Goal: Information Seeking & Learning: Learn about a topic

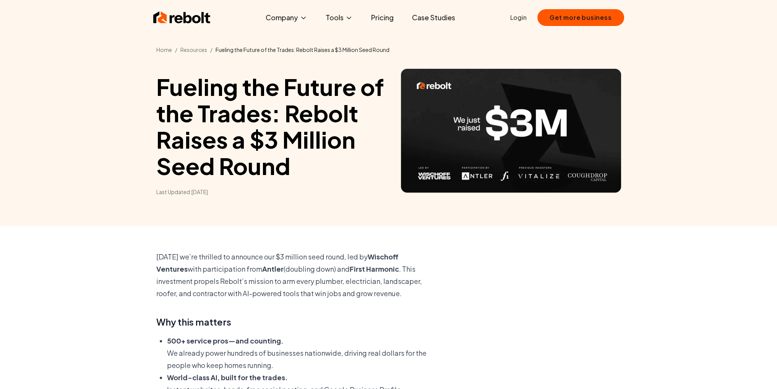
scroll to position [1078, 0]
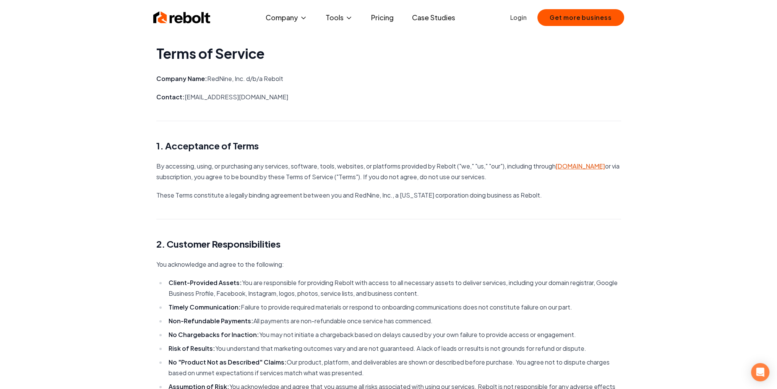
click at [444, 238] on h2 "2. Customer Responsibilities" at bounding box center [388, 244] width 465 height 12
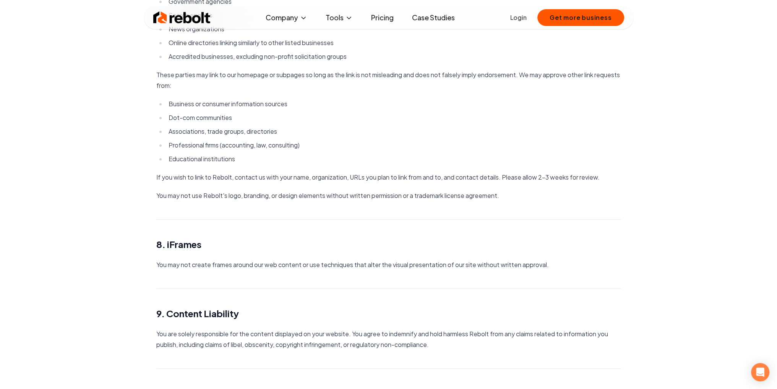
scroll to position [1, 0]
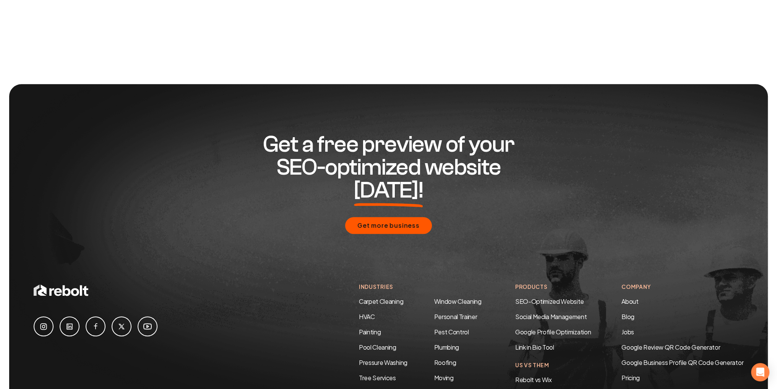
scroll to position [1078, 0]
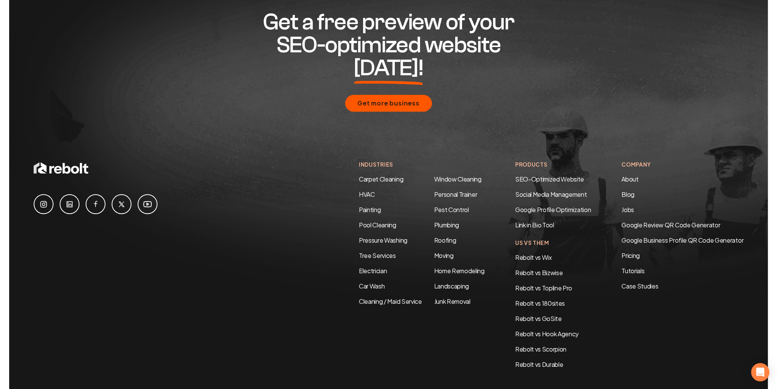
click at [67, 200] on icon at bounding box center [69, 204] width 9 height 9
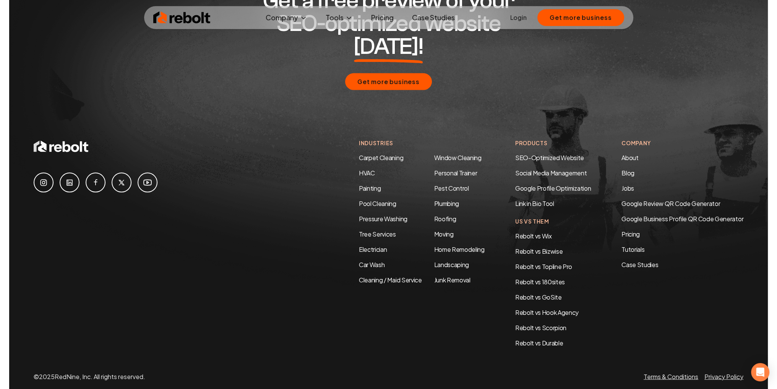
scroll to position [2081, 0]
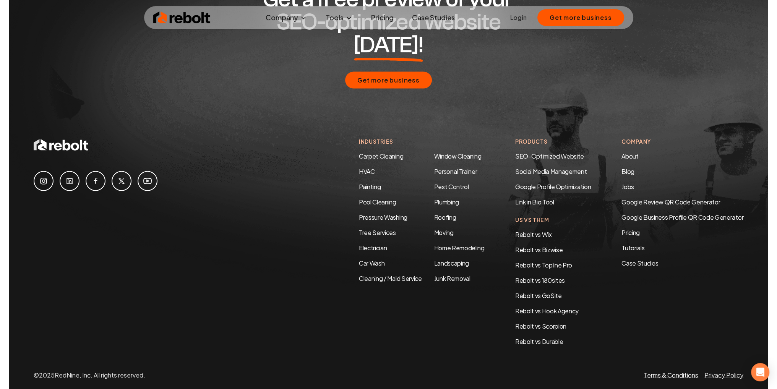
click at [668, 371] on link "Terms & Conditions" at bounding box center [671, 375] width 55 height 8
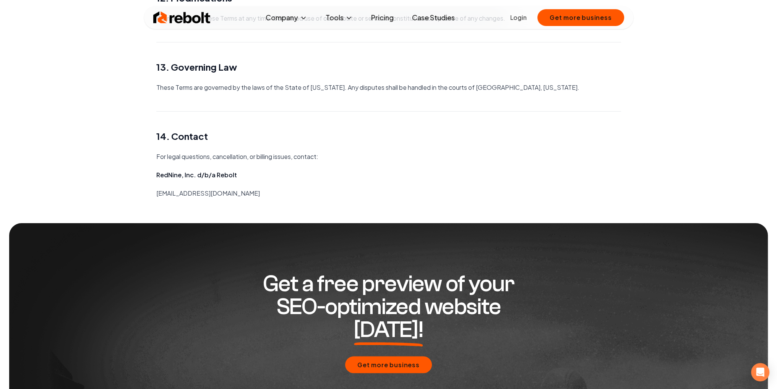
scroll to position [1759, 0]
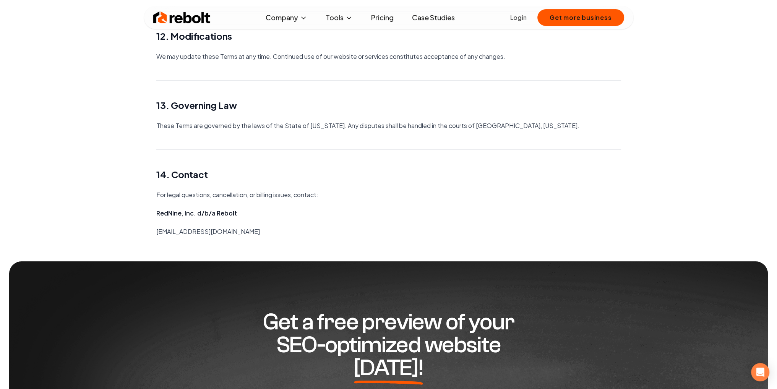
click at [231, 213] on strong "RedNine, Inc. d/b/a Rebolt" at bounding box center [196, 213] width 81 height 8
copy strong "Rebolt"
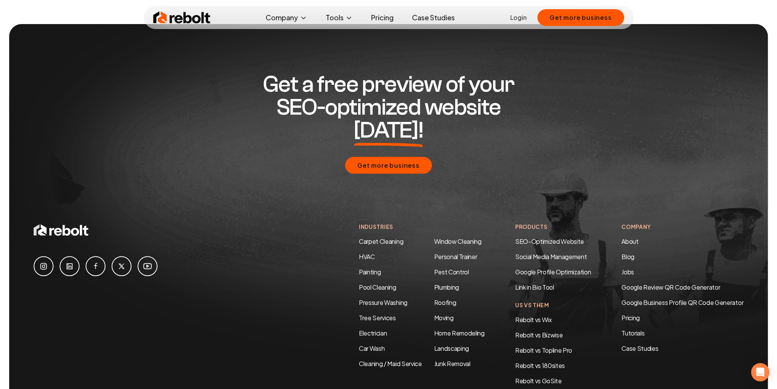
scroll to position [2081, 0]
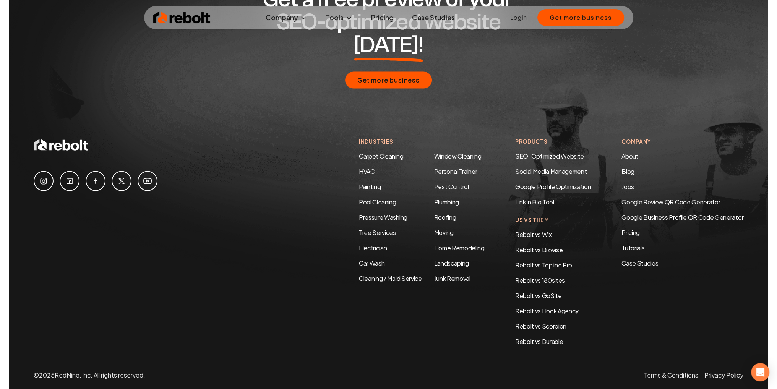
click at [66, 177] on icon at bounding box center [69, 181] width 9 height 9
click at [664, 371] on link "Terms & Conditions" at bounding box center [671, 375] width 55 height 8
click at [174, 20] on img at bounding box center [181, 17] width 57 height 15
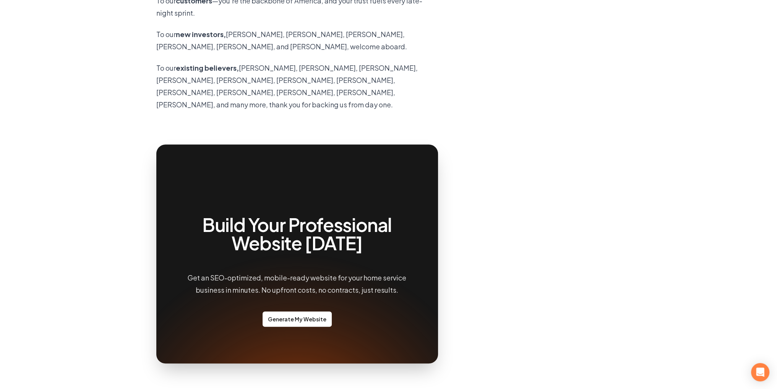
scroll to position [59, 0]
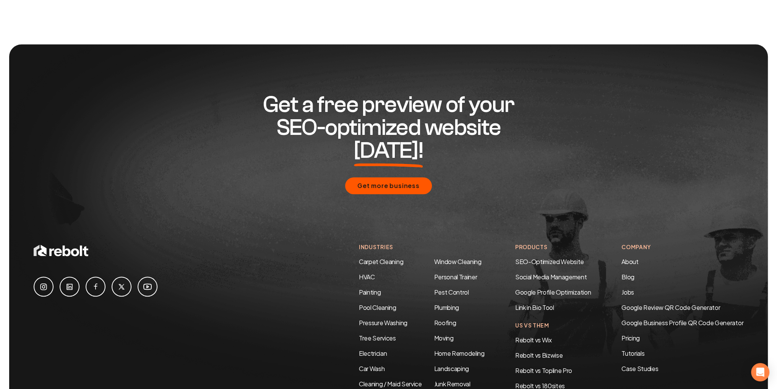
scroll to position [1078, 0]
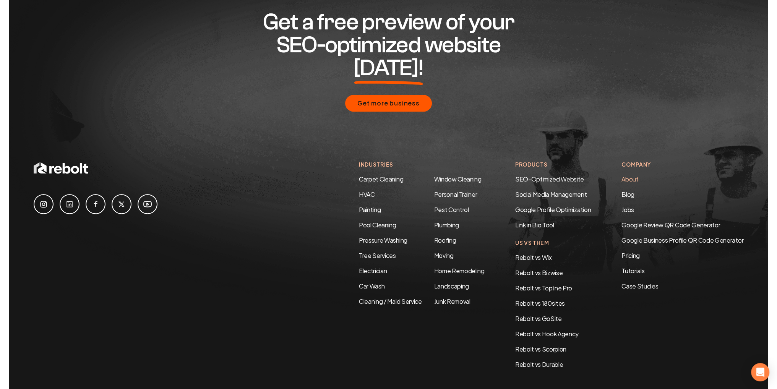
click at [629, 175] on link "About" at bounding box center [630, 179] width 17 height 8
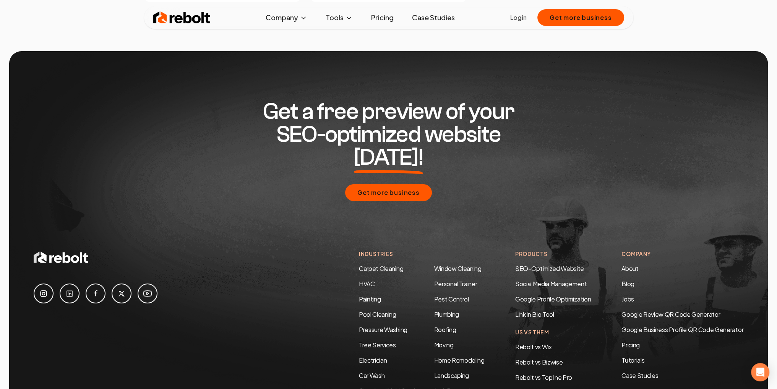
scroll to position [2322, 0]
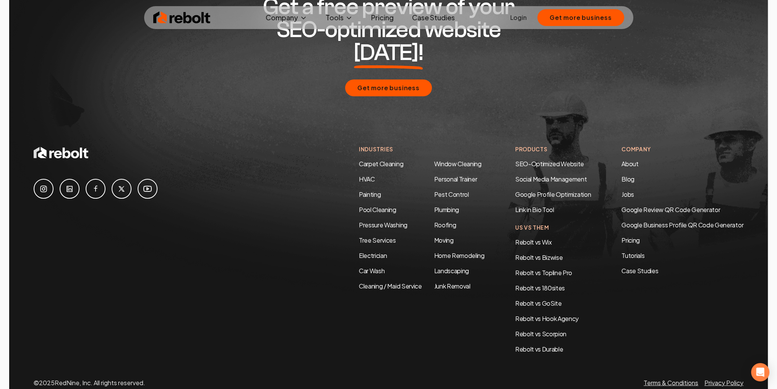
click at [625, 80] on div "Get more business" at bounding box center [389, 88] width 710 height 17
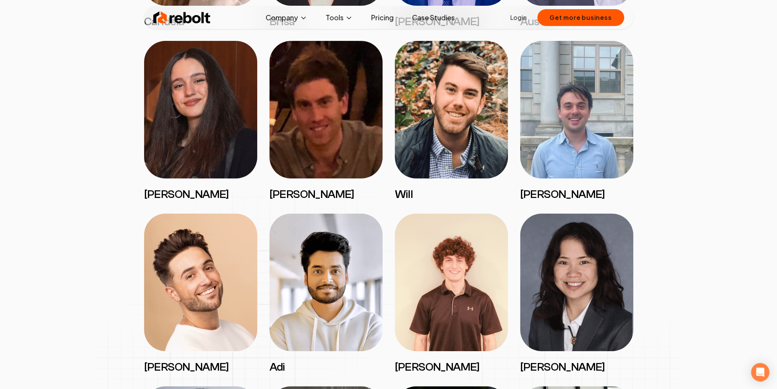
click at [416, 114] on img at bounding box center [451, 110] width 113 height 138
click at [406, 175] on img at bounding box center [451, 110] width 113 height 138
click at [403, 189] on h3 "Will" at bounding box center [451, 195] width 113 height 14
click at [404, 202] on div "Candela Brisa Andrew Austin Delfina Cullen Will Anthony David Adi Matthew Haley…" at bounding box center [388, 380] width 489 height 1025
click at [467, 166] on img at bounding box center [451, 110] width 113 height 138
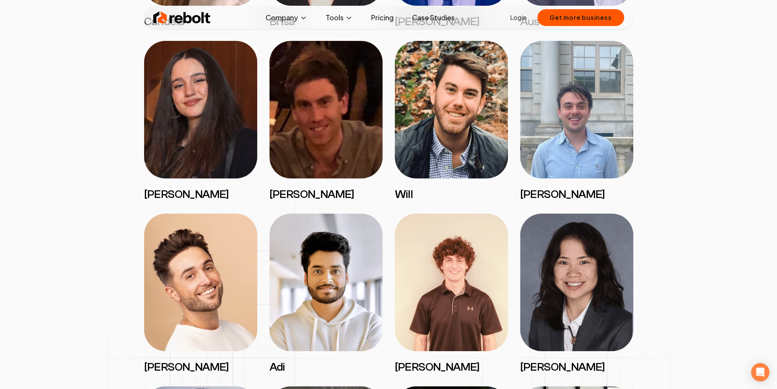
click at [431, 175] on img at bounding box center [451, 110] width 113 height 138
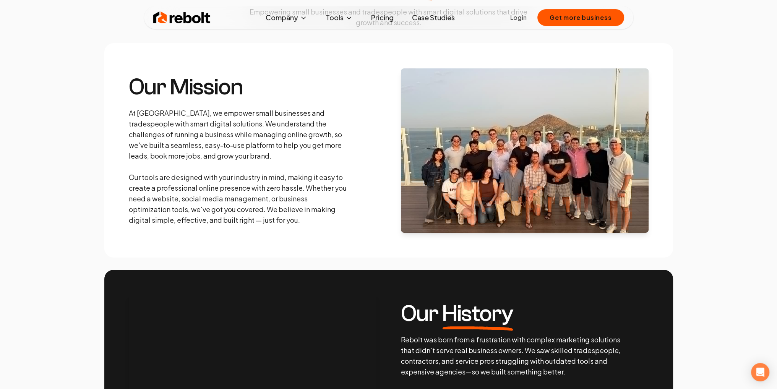
scroll to position [0, 0]
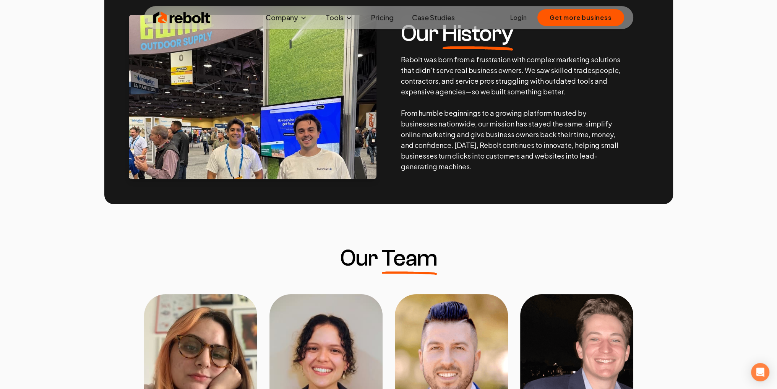
scroll to position [44, 0]
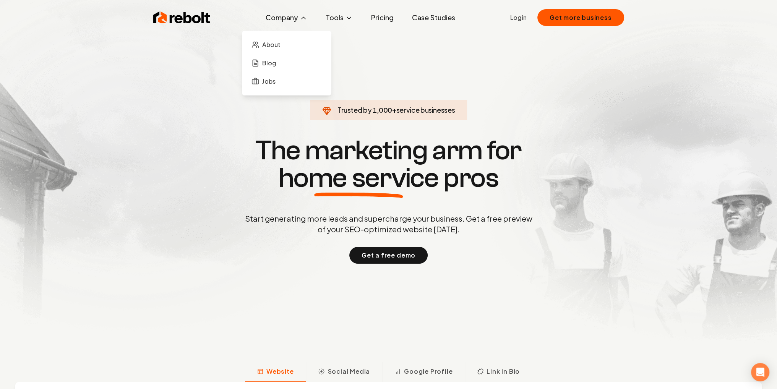
click at [292, 16] on button "Company" at bounding box center [287, 17] width 54 height 15
click at [268, 44] on span "About" at bounding box center [271, 44] width 18 height 9
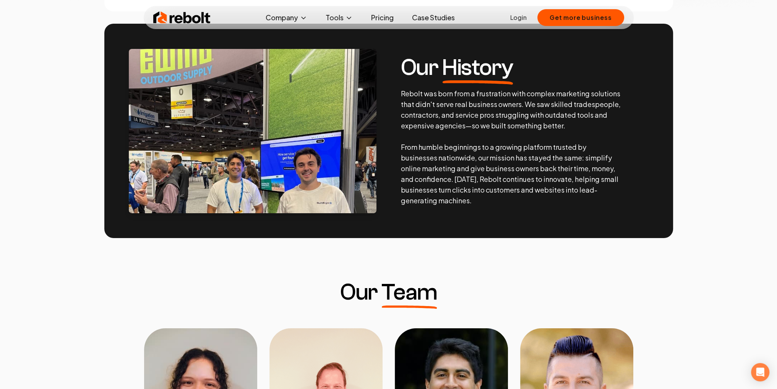
scroll to position [344, 0]
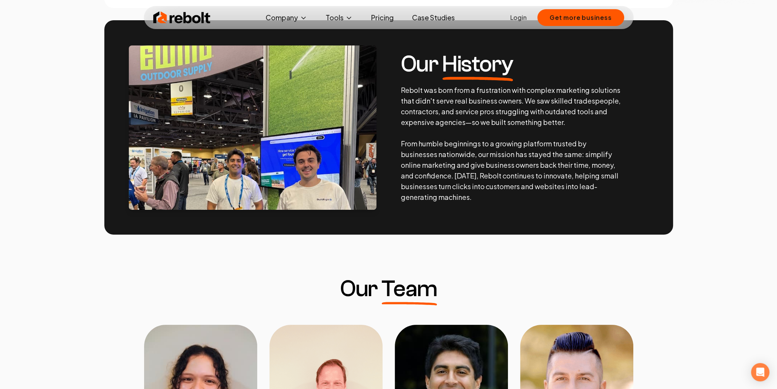
click at [383, 19] on link "Pricing" at bounding box center [382, 17] width 35 height 15
